Goal: Information Seeking & Learning: Learn about a topic

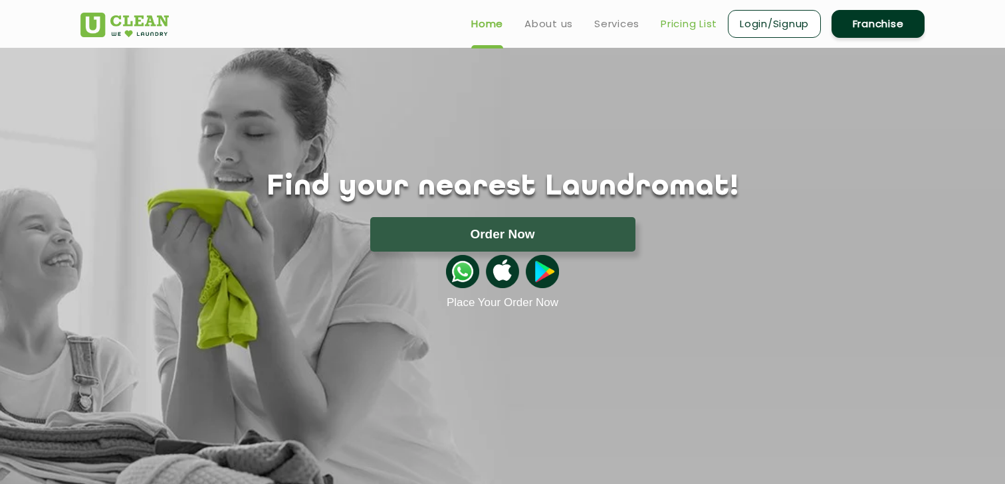
click at [682, 27] on link "Pricing List" at bounding box center [688, 24] width 56 height 16
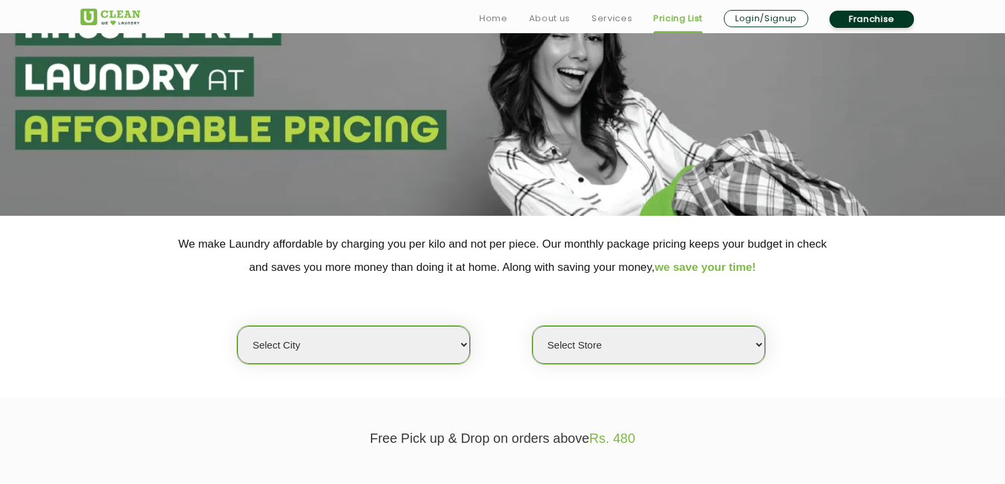
scroll to position [94, 0]
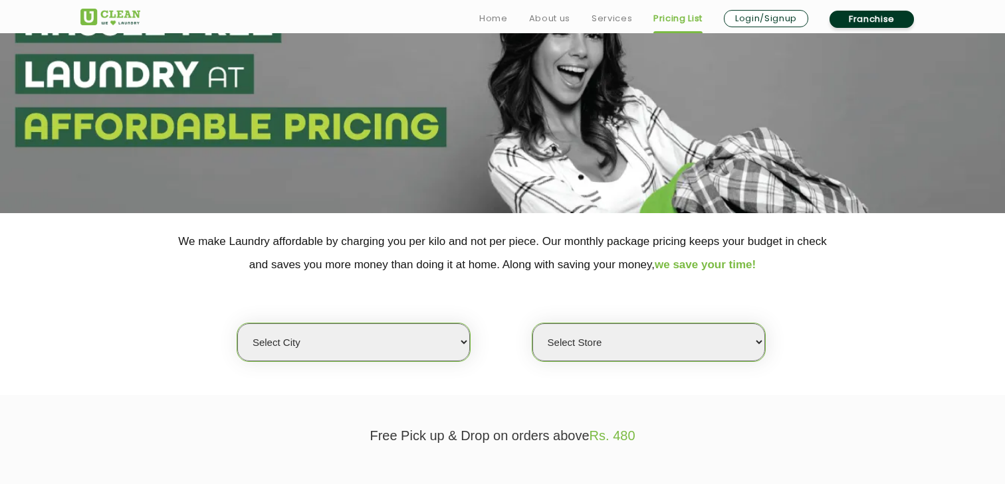
click at [342, 348] on select "Select city [GEOGRAPHIC_DATA] [GEOGRAPHIC_DATA] [GEOGRAPHIC_DATA] [GEOGRAPHIC_D…" at bounding box center [353, 343] width 233 height 38
select select "4"
click at [237, 324] on select "Select city [GEOGRAPHIC_DATA] [GEOGRAPHIC_DATA] [GEOGRAPHIC_DATA] [GEOGRAPHIC_D…" at bounding box center [353, 343] width 233 height 38
click at [614, 347] on select "Select Store [GEOGRAPHIC_DATA] [GEOGRAPHIC_DATA] [GEOGRAPHIC_DATA] [GEOGRAPHIC_…" at bounding box center [648, 343] width 233 height 38
select select "506"
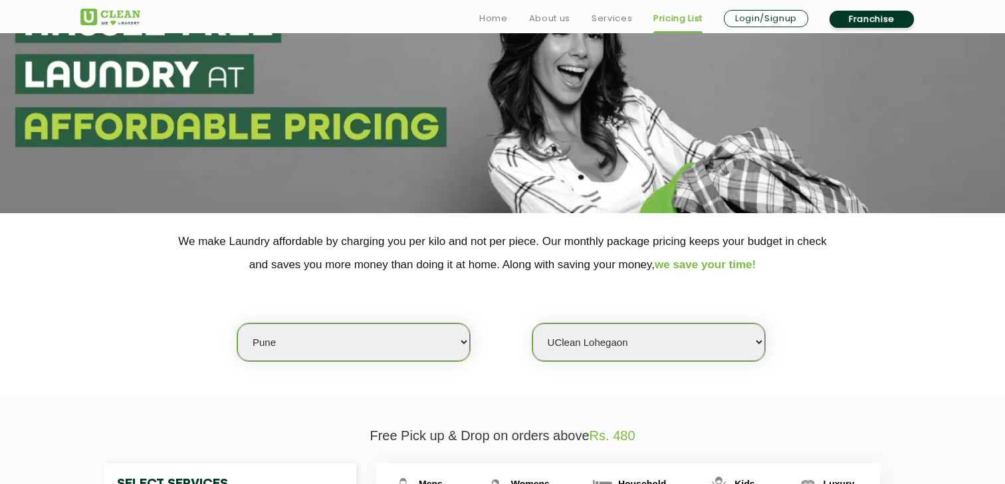
click at [532, 324] on select "Select Store [GEOGRAPHIC_DATA] [GEOGRAPHIC_DATA] [GEOGRAPHIC_DATA] [GEOGRAPHIC_…" at bounding box center [648, 343] width 233 height 38
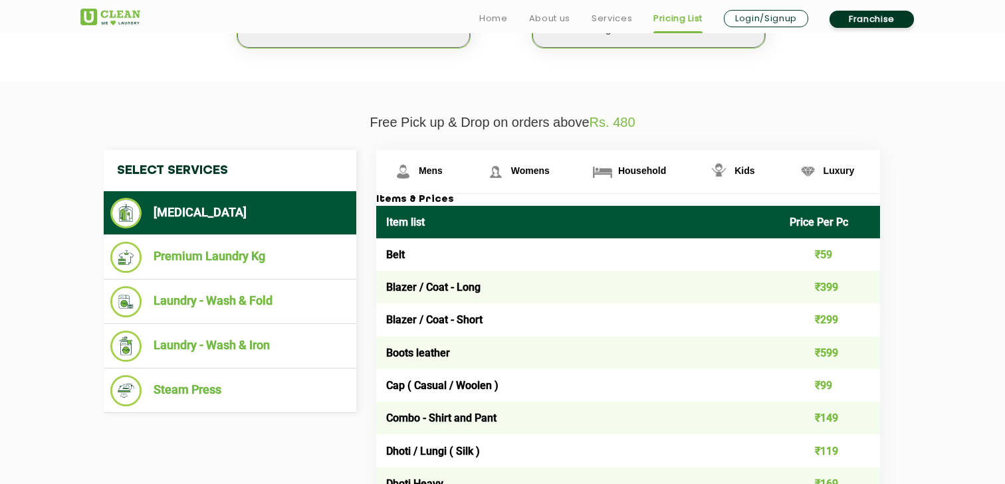
scroll to position [409, 0]
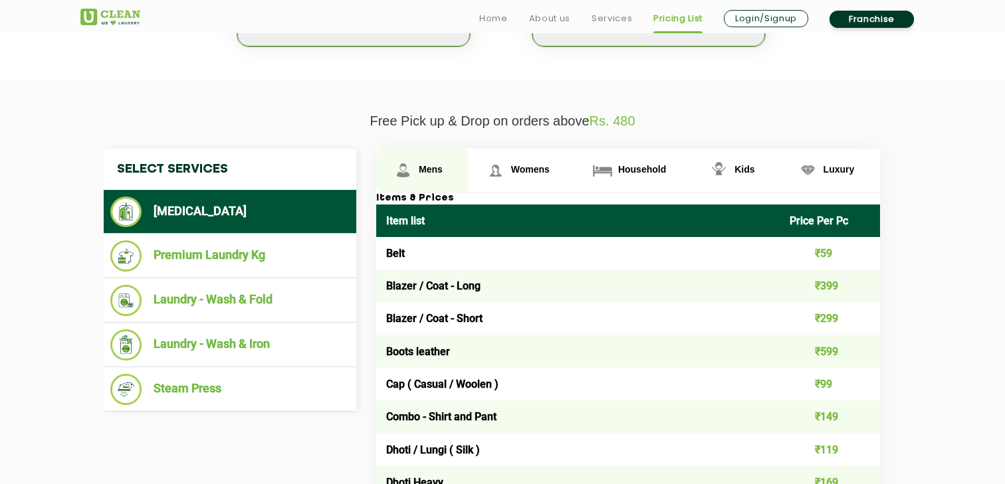
click at [436, 170] on span "Mens" at bounding box center [431, 169] width 24 height 11
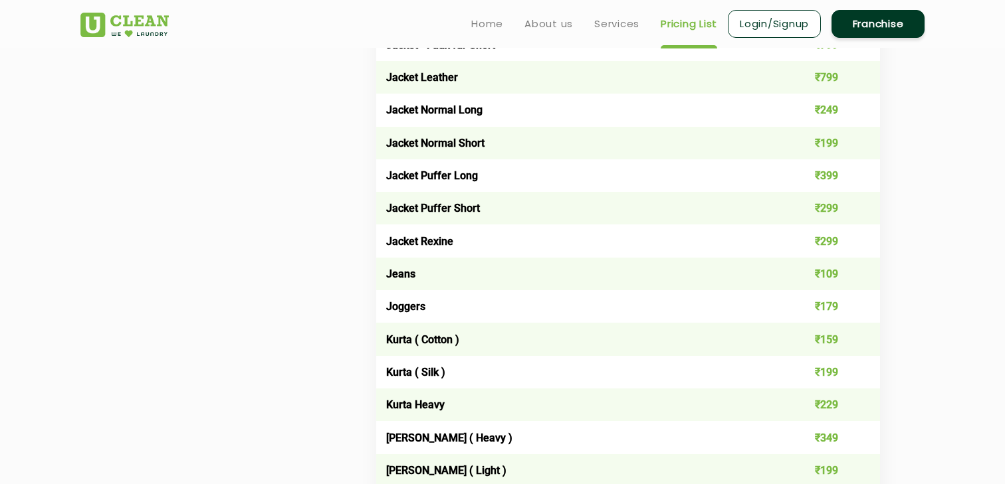
scroll to position [939, 0]
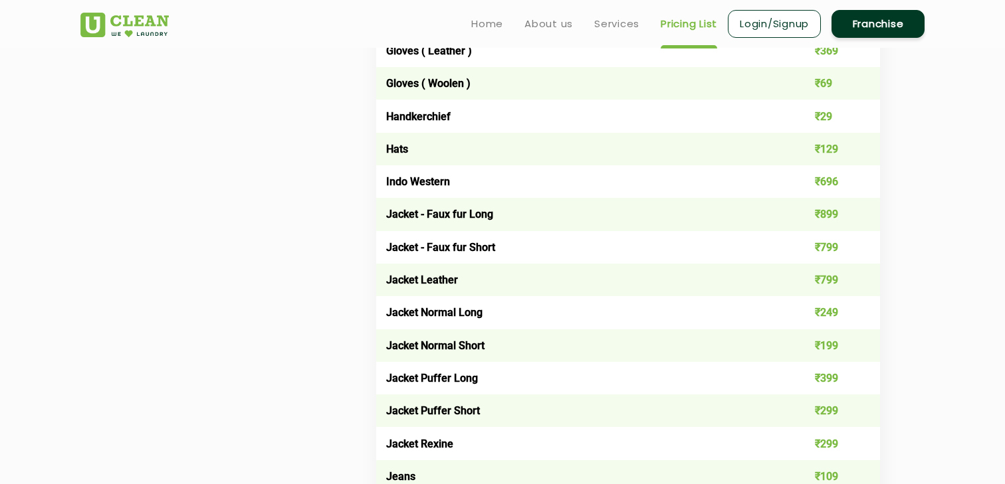
click at [123, 18] on img at bounding box center [124, 25] width 88 height 25
